Goal: Task Accomplishment & Management: Use online tool/utility

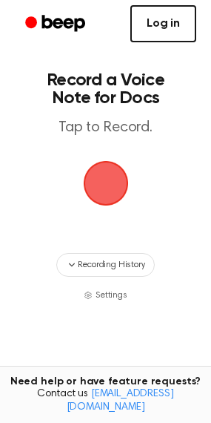
click at [155, 18] on link "Log in" at bounding box center [164, 23] width 66 height 37
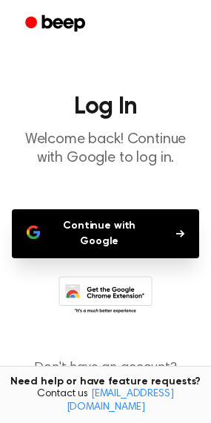
click at [122, 220] on button "Continue with Google" at bounding box center [106, 233] width 188 height 49
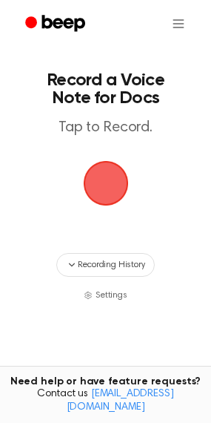
click at [99, 191] on span "button" at bounding box center [105, 183] width 45 height 45
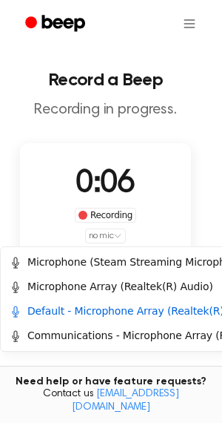
click at [108, 240] on html "Record a Beep Recording in progress. 0:06 Recording no mic Delete Save Tired of…" at bounding box center [111, 283] width 222 height 567
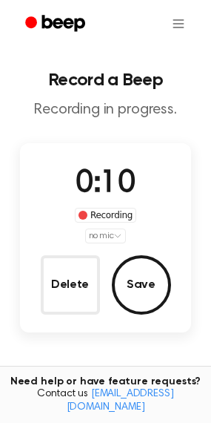
click at [170, 218] on html "Record a Beep Recording in progress. 0:10 Recording no mic Delete Save Tired of…" at bounding box center [105, 283] width 211 height 567
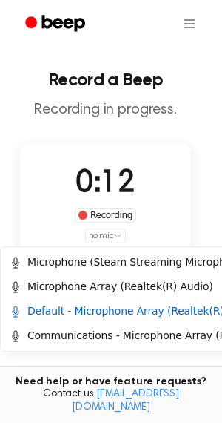
click at [108, 234] on html "Record a Beep Recording in progress. 0:12 Recording no mic Delete Save Tired of…" at bounding box center [111, 283] width 222 height 567
click at [95, 313] on div "Default - Microphone Array (Realtek(R) Audio)" at bounding box center [135, 311] width 251 height 16
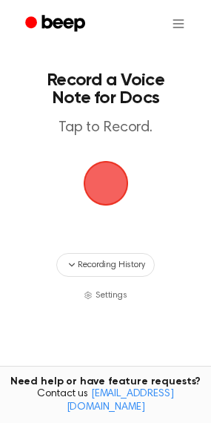
click at [111, 188] on span "button" at bounding box center [106, 183] width 42 height 42
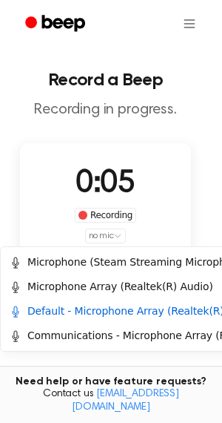
click at [106, 229] on html "Record a Beep Recording in progress. 0:05 Recording no mic Delete Save Tired of…" at bounding box center [111, 283] width 222 height 567
click at [113, 345] on div "Communications - Microphone Array (Realtek(R) Audio)" at bounding box center [159, 335] width 311 height 24
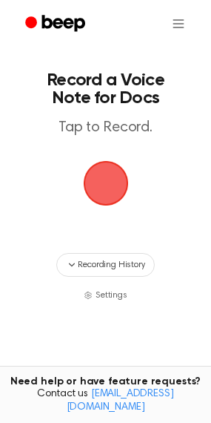
click at [104, 198] on span "button" at bounding box center [105, 183] width 45 height 45
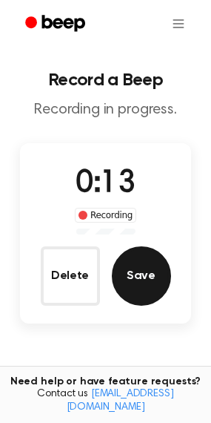
click at [139, 275] on button "Save" at bounding box center [141, 275] width 59 height 59
